Goal: Communication & Community: Connect with others

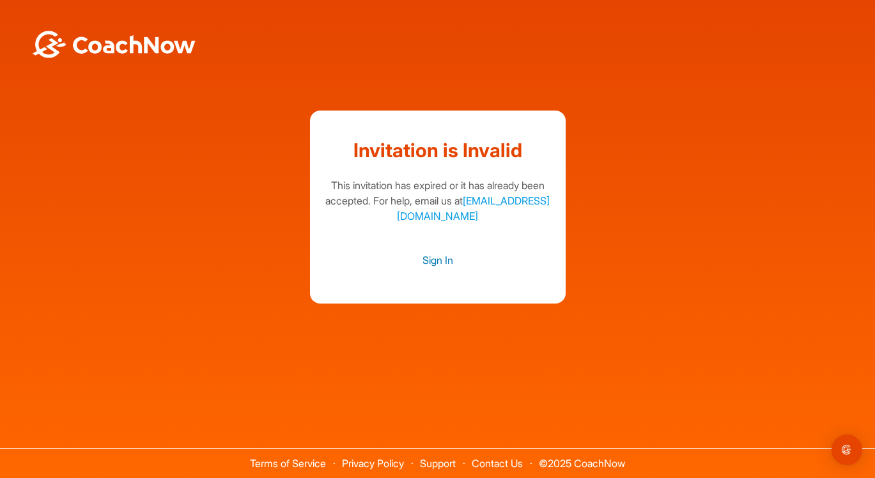
click at [437, 263] on link "Sign In" at bounding box center [438, 260] width 230 height 17
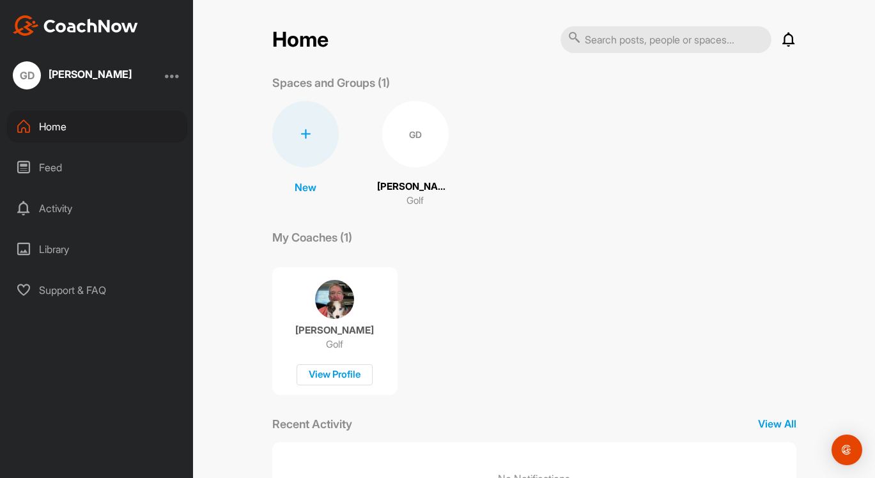
click at [54, 168] on div "Feed" at bounding box center [97, 168] width 180 height 32
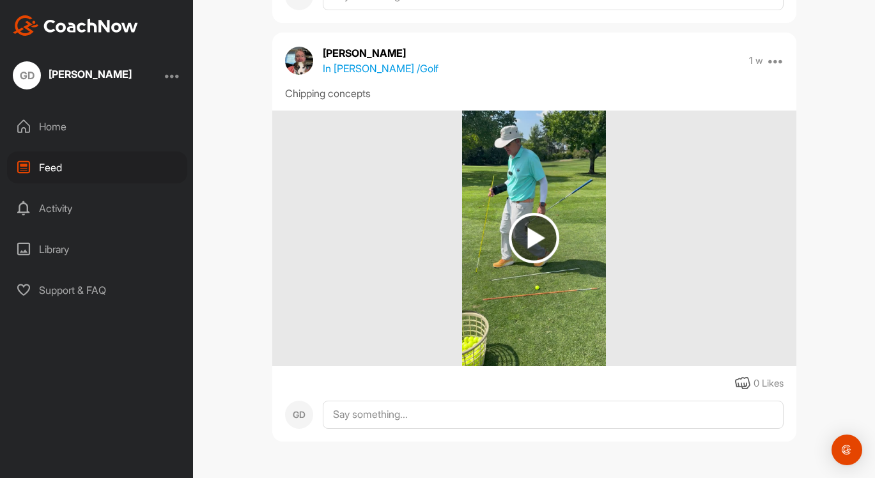
scroll to position [984, 0]
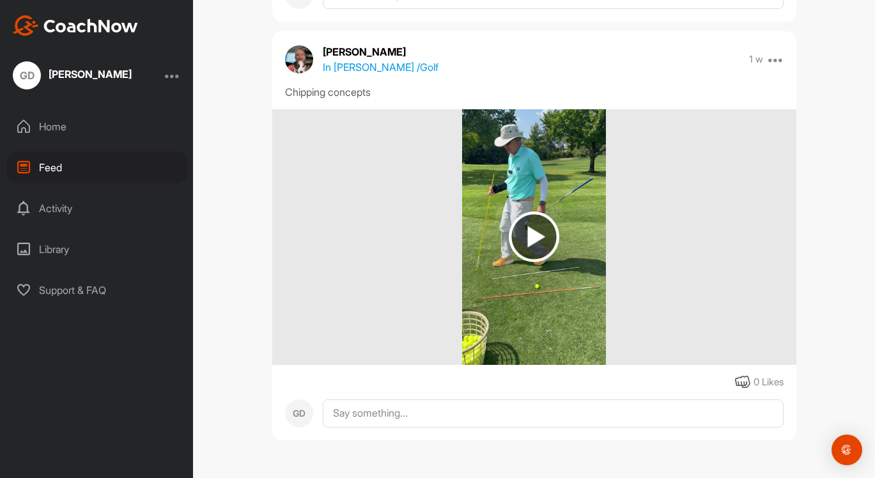
click at [527, 239] on img at bounding box center [534, 237] width 51 height 51
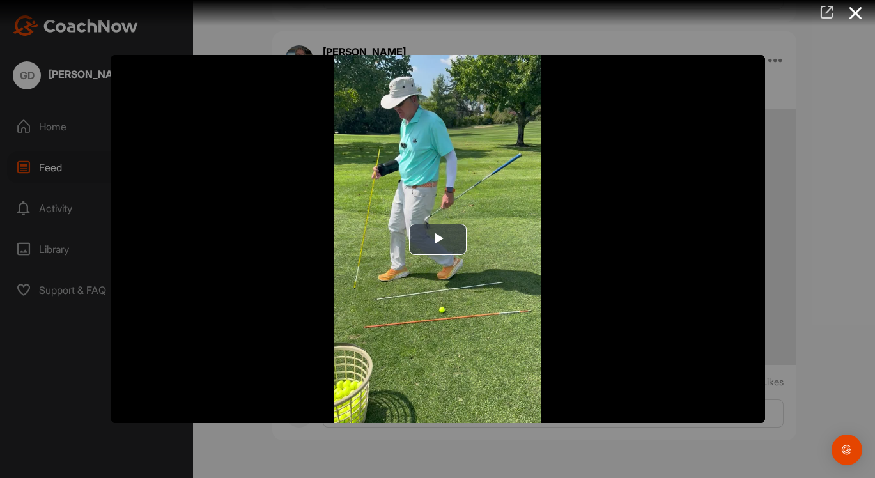
click at [825, 12] on icon at bounding box center [827, 12] width 15 height 14
click at [857, 14] on icon at bounding box center [855, 13] width 29 height 24
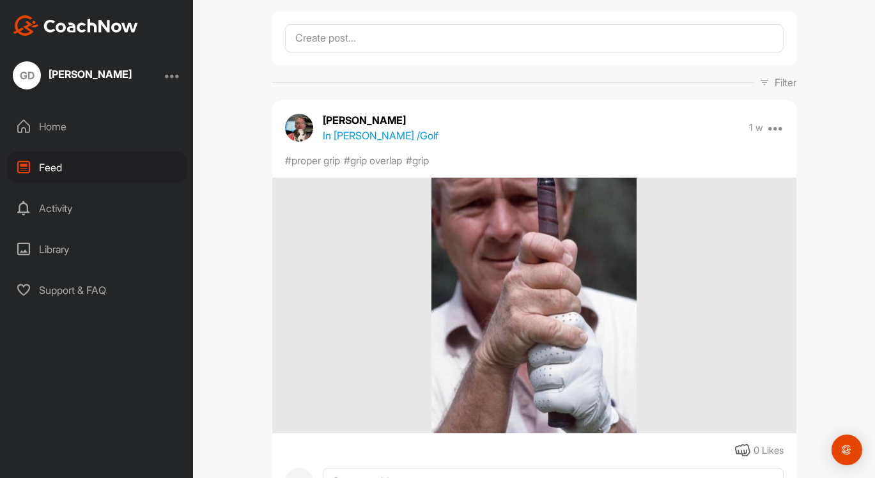
scroll to position [63, 0]
click at [827, 127] on div "Feed Filter Media Type Images Videos Notes Audio Documents Author GD [PERSON_NA…" at bounding box center [534, 239] width 682 height 478
